Goal: Complete application form

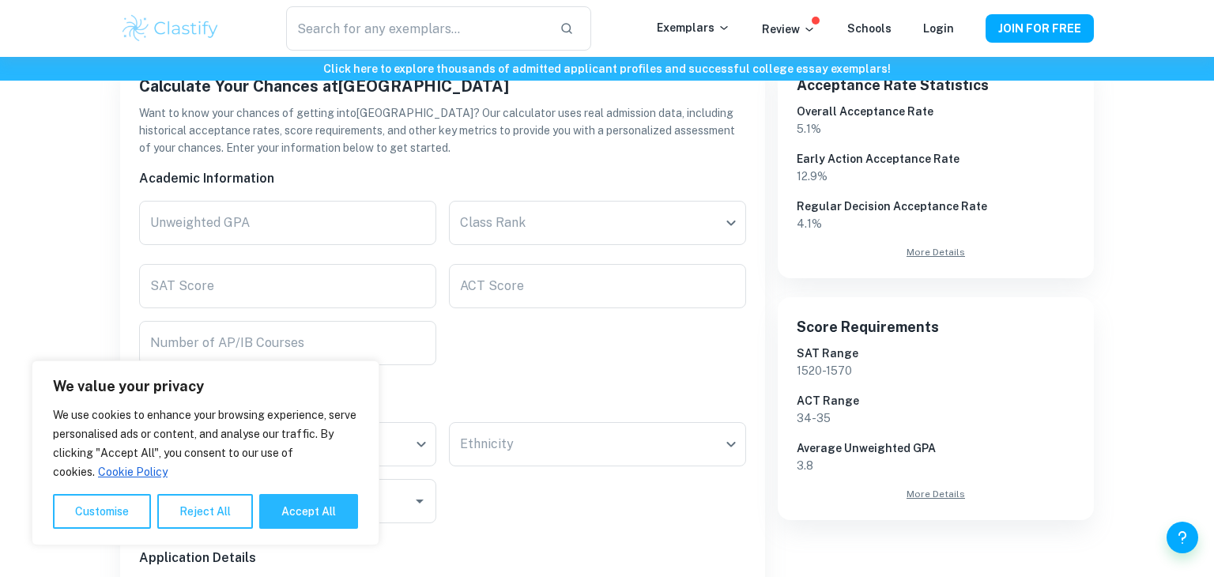
scroll to position [293, 0]
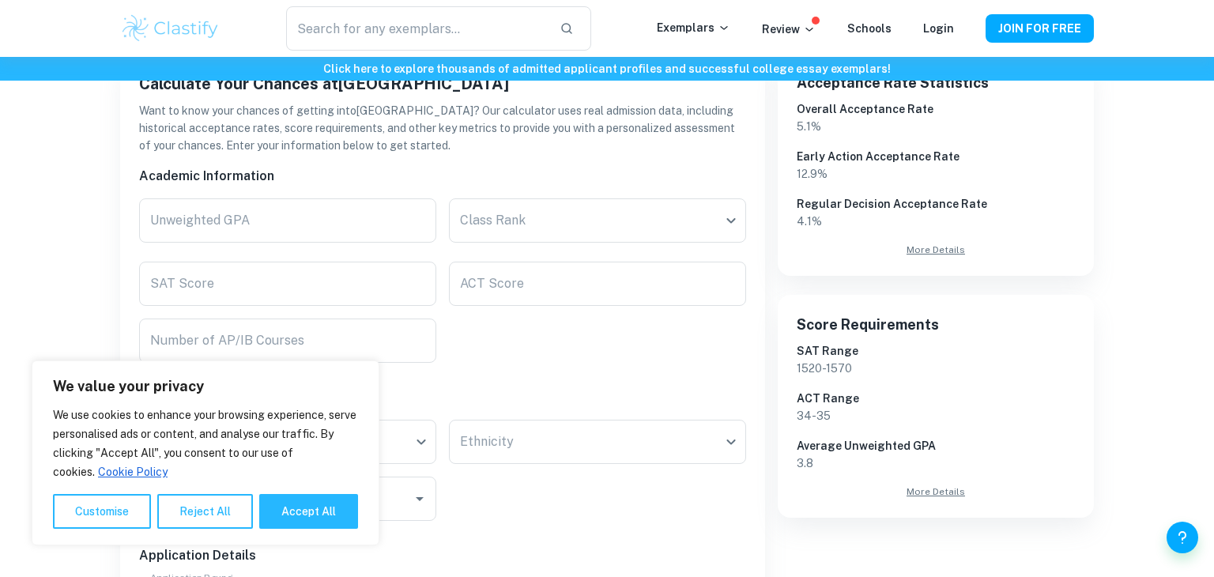
click at [498, 379] on div "Personal Information" at bounding box center [436, 391] width 620 height 32
click at [304, 498] on button "Accept All" at bounding box center [308, 511] width 99 height 35
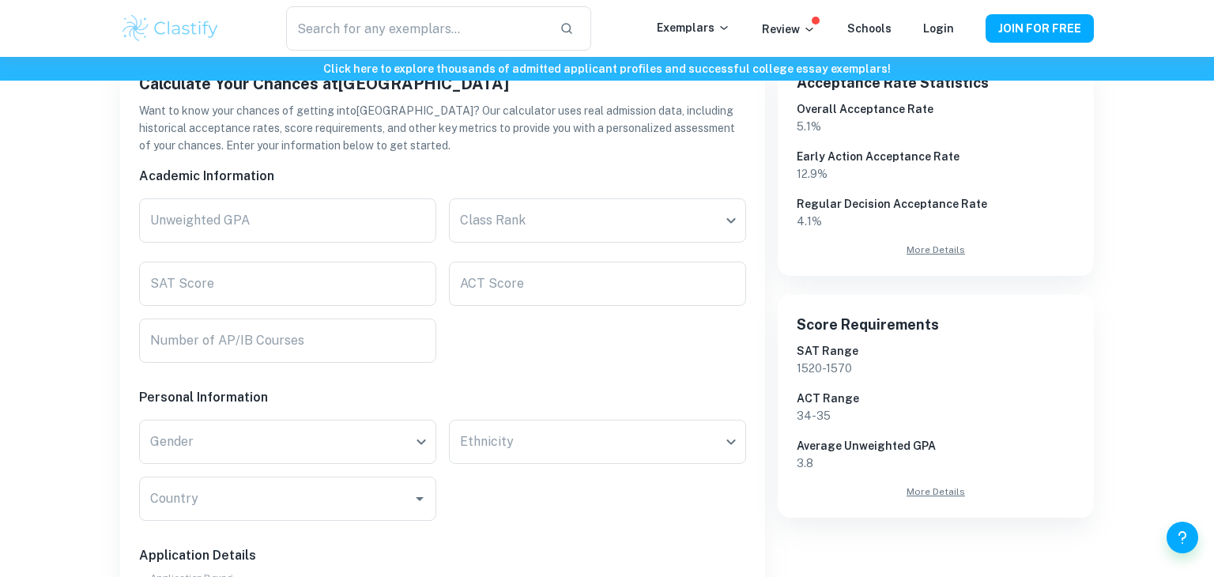
checkbox input "true"
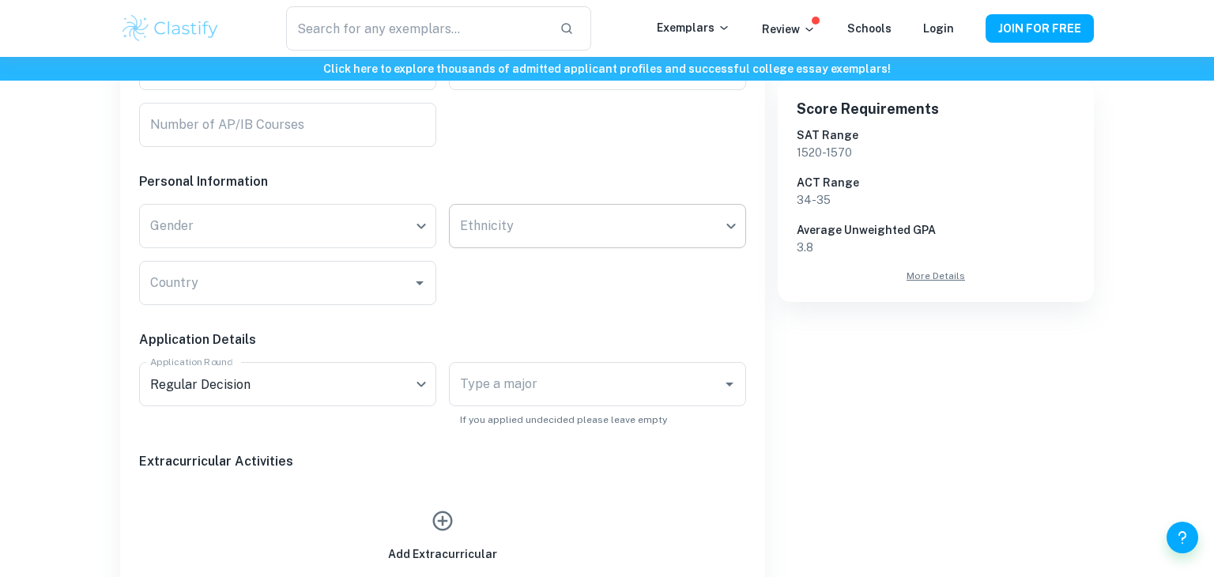
scroll to position [515, 0]
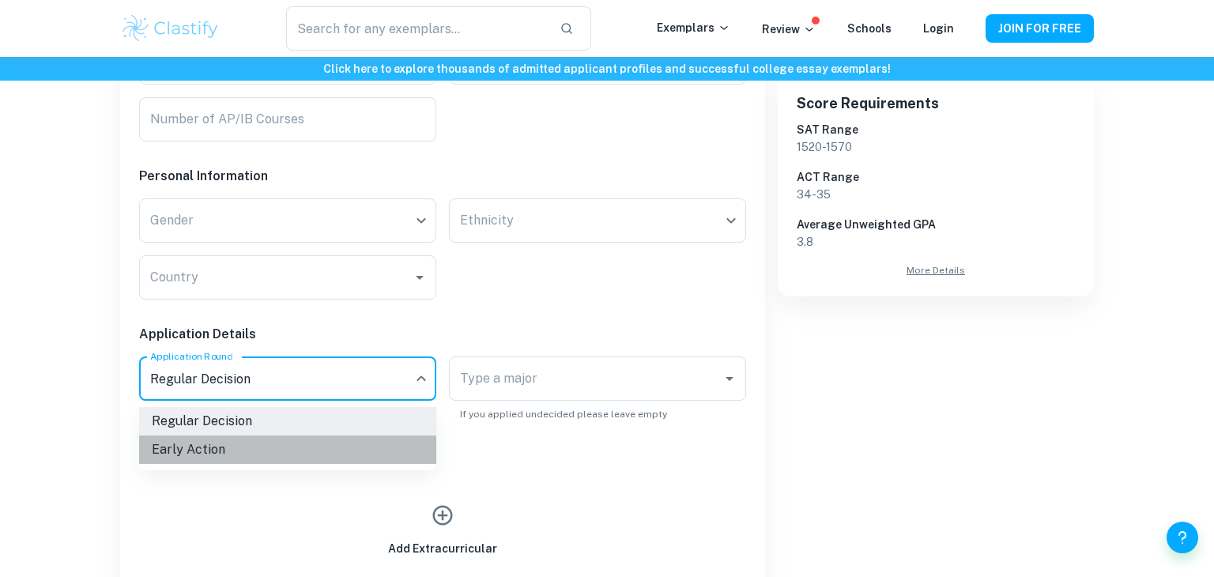
click at [258, 443] on li "Early Action" at bounding box center [287, 450] width 297 height 28
type input "EA"
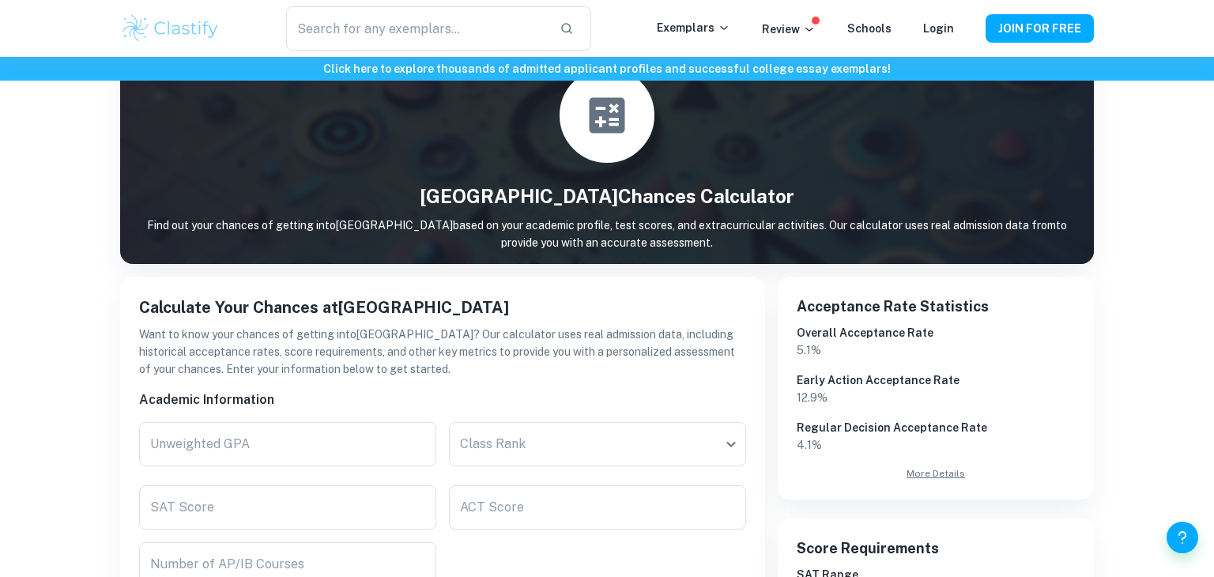
scroll to position [77, 0]
